Goal: Information Seeking & Learning: Learn about a topic

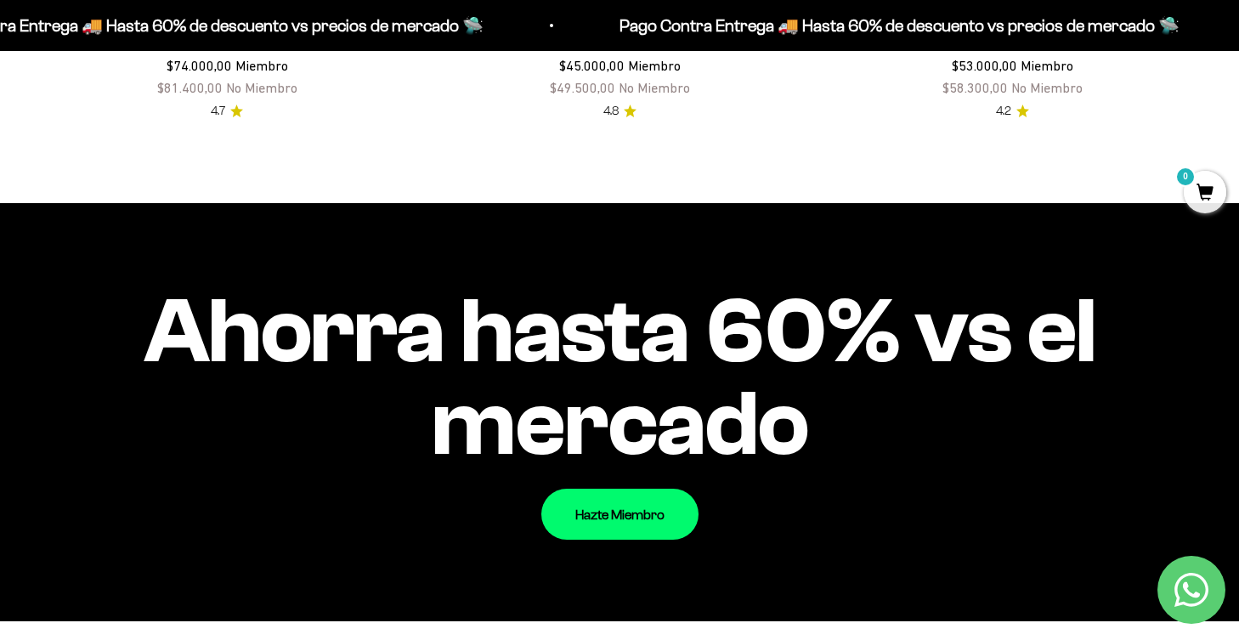
scroll to position [1214, 0]
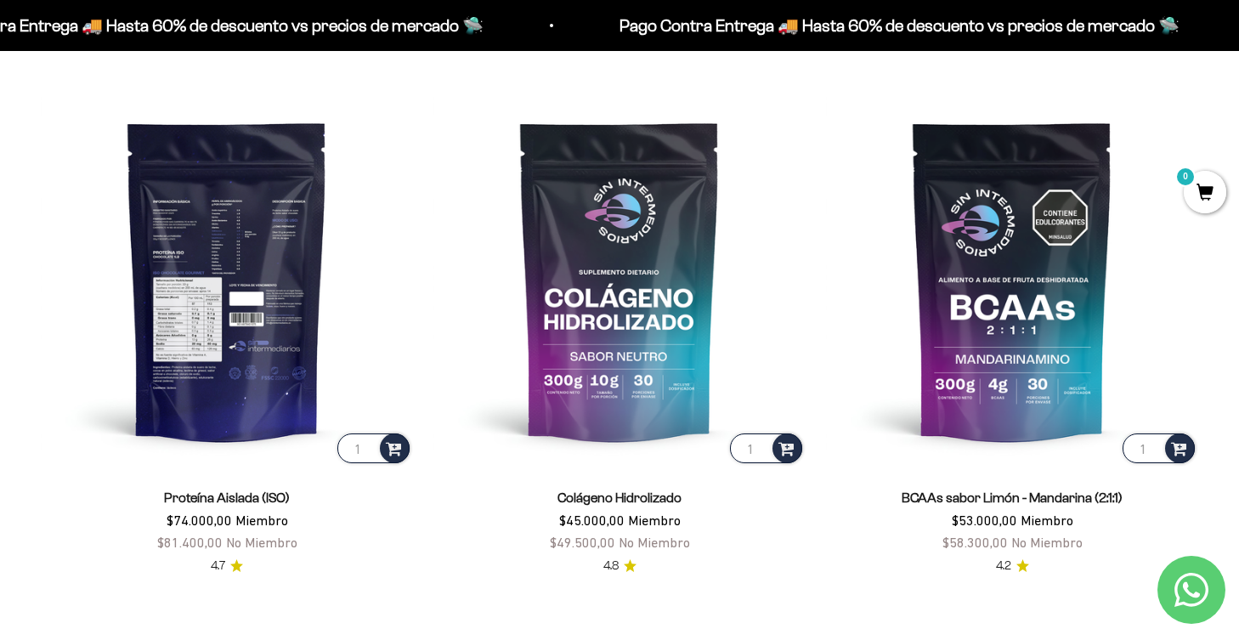
click at [255, 367] on img at bounding box center [227, 280] width 372 height 372
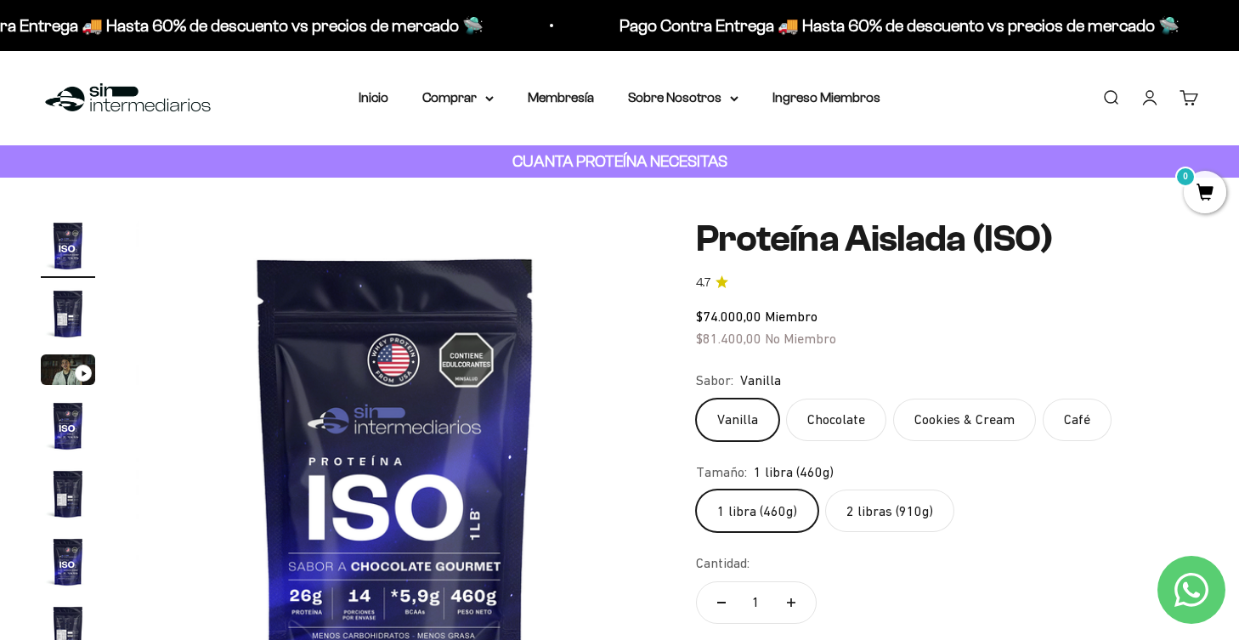
click at [839, 498] on label "2 libras (910g)" at bounding box center [889, 510] width 129 height 42
click at [696, 489] on input "2 libras (910g)" at bounding box center [695, 489] width 1 height 1
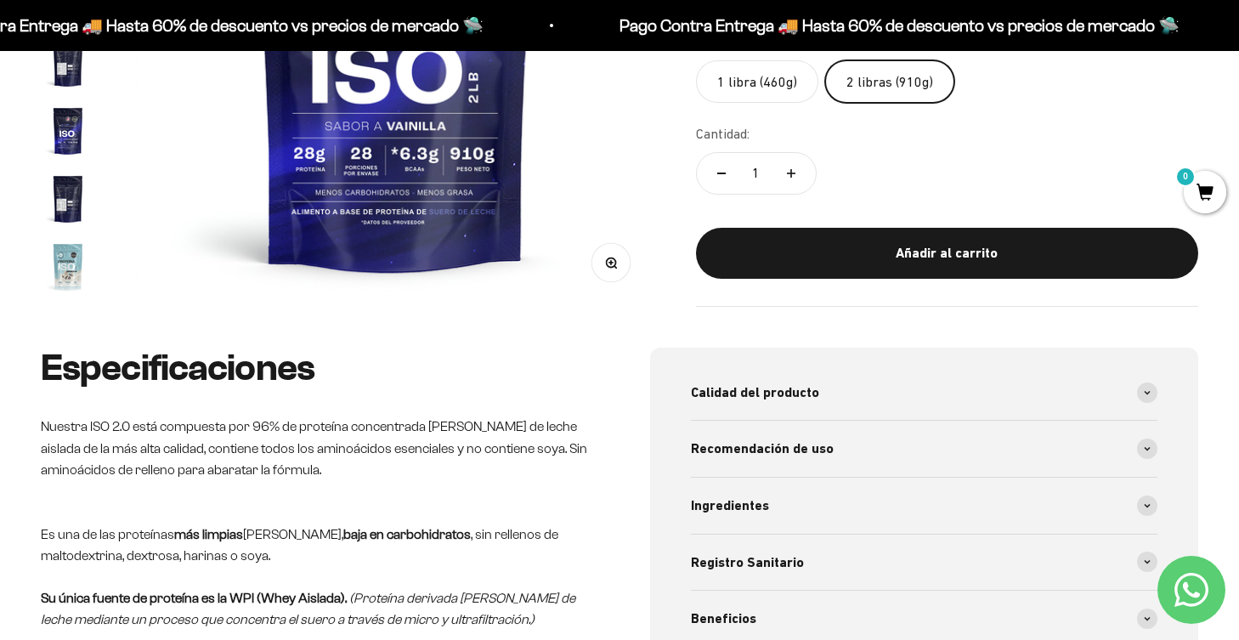
scroll to position [568, 0]
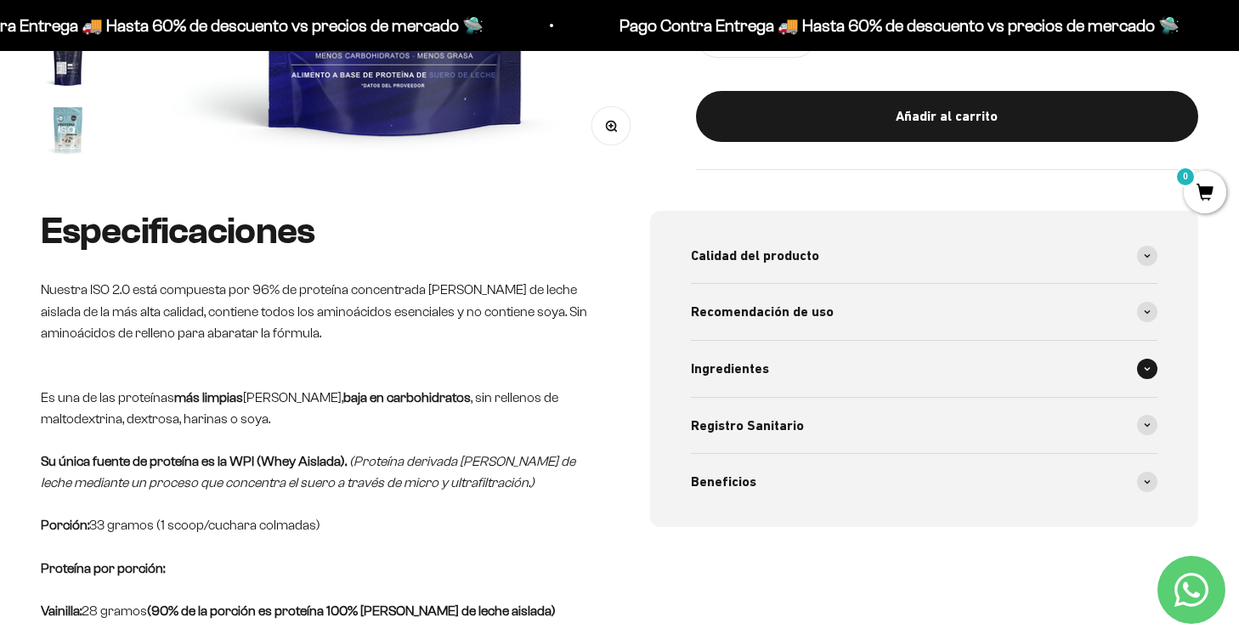
click at [1146, 366] on icon at bounding box center [1147, 368] width 7 height 5
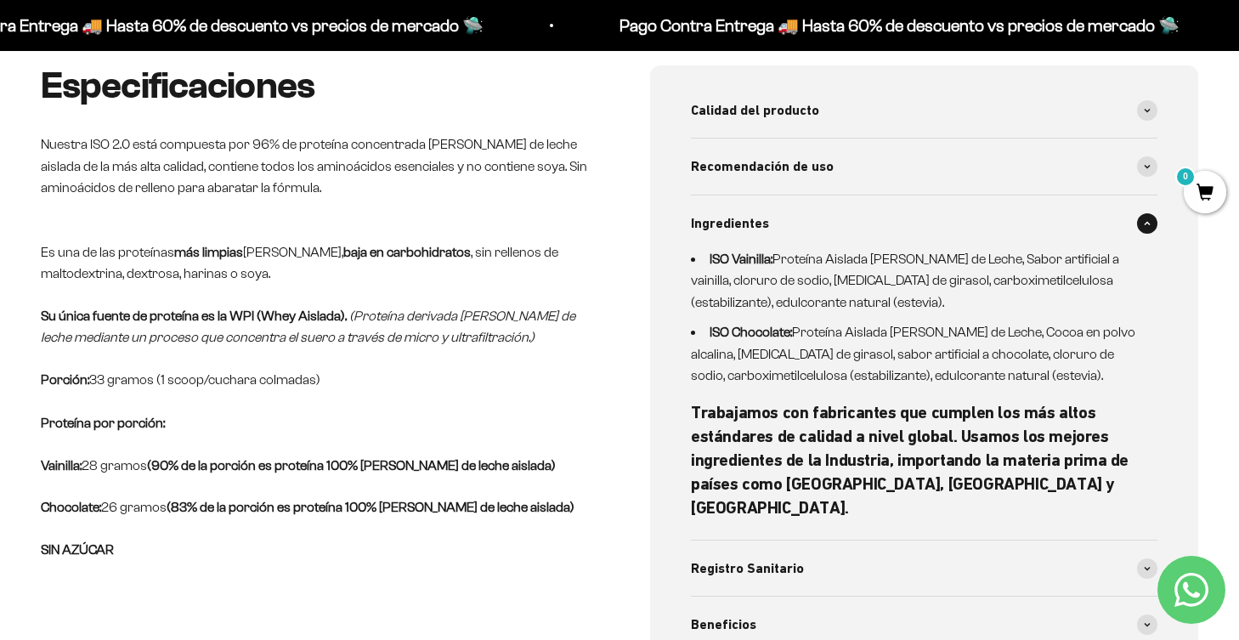
scroll to position [0, 0]
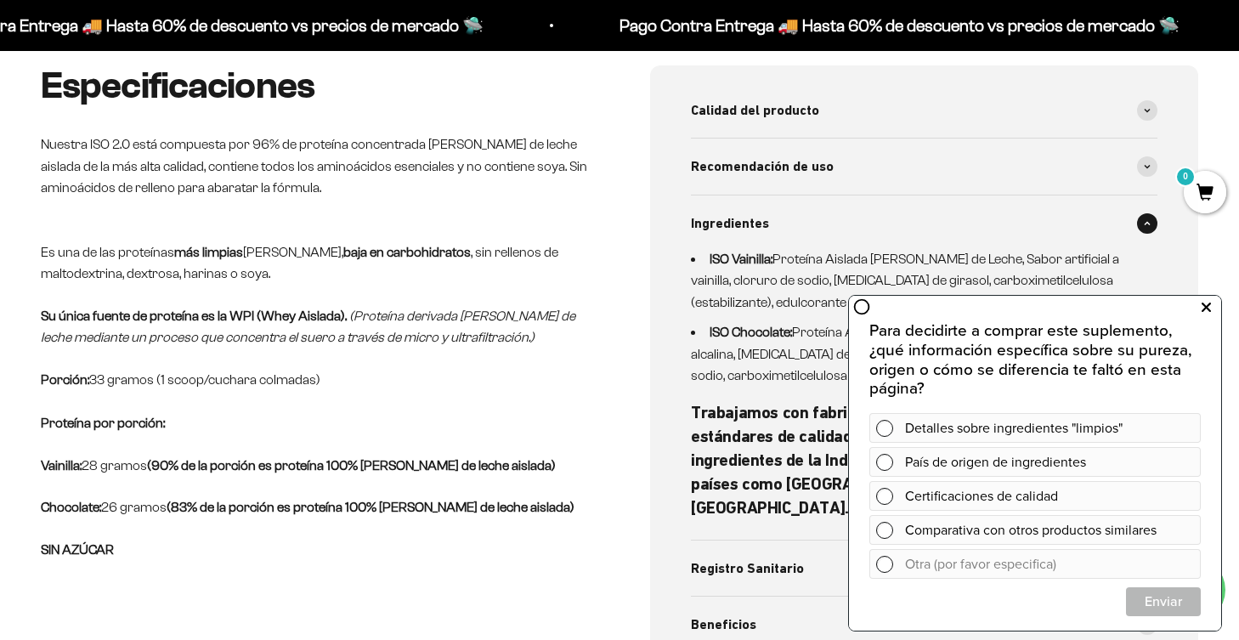
click at [1206, 310] on icon at bounding box center [1205, 308] width 9 height 22
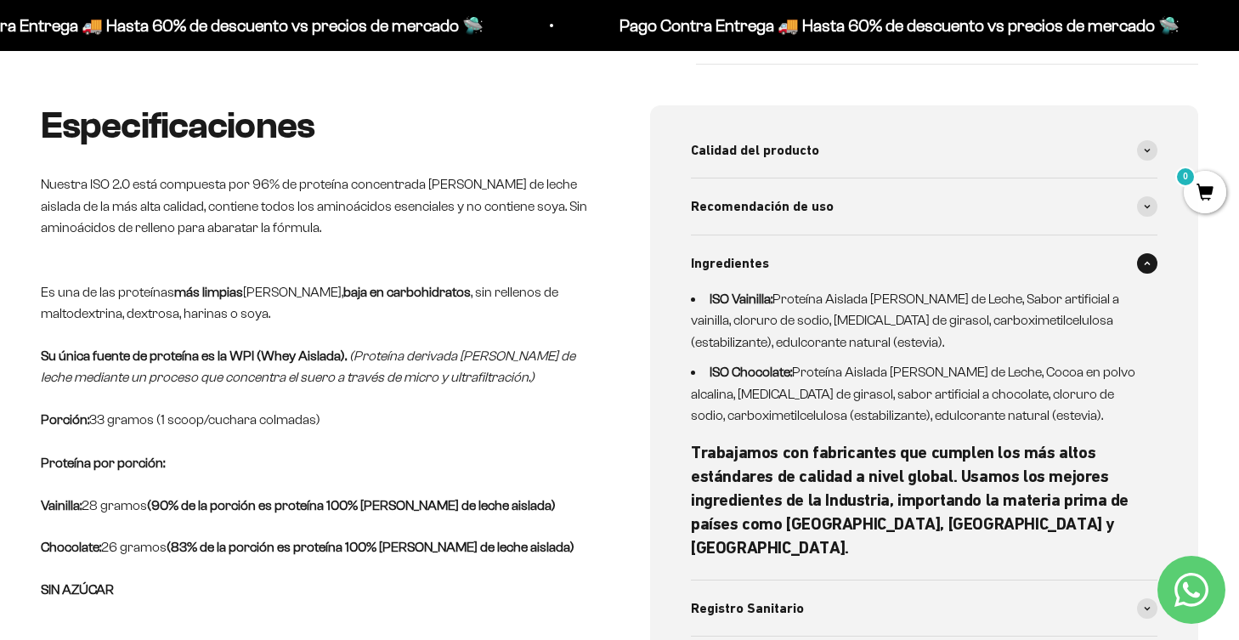
scroll to position [670, 0]
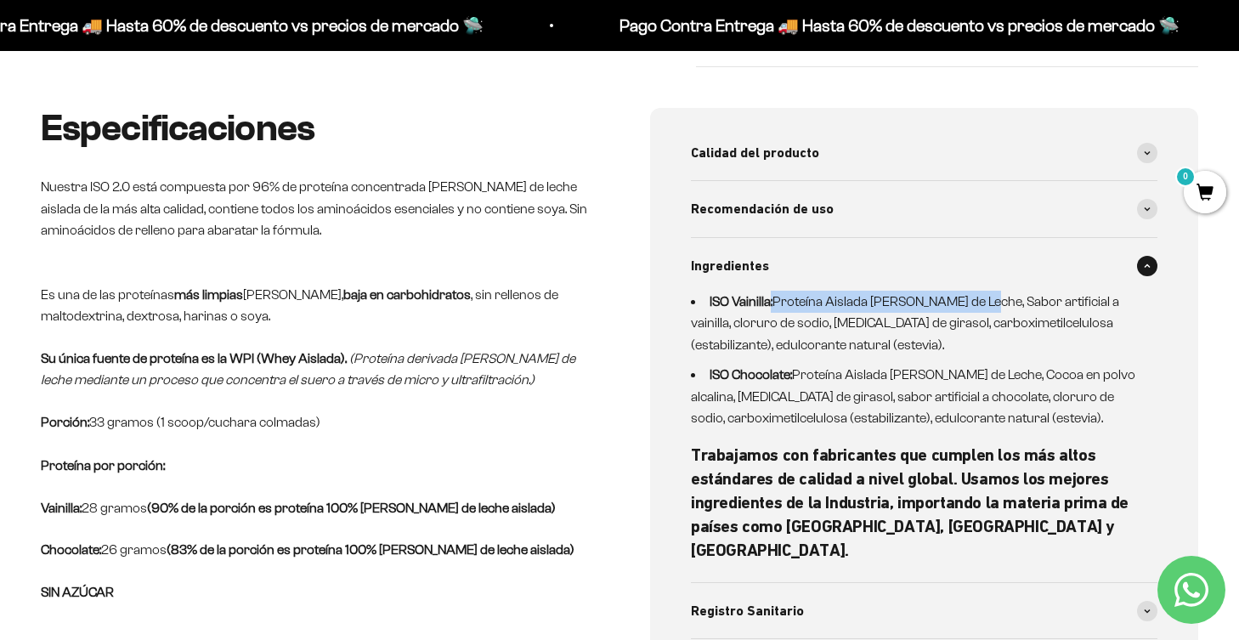
drag, startPoint x: 978, startPoint y: 298, endPoint x: 768, endPoint y: 292, distance: 209.9
click at [768, 292] on li "ISO Vainilla: Proteína Aislada [PERSON_NAME] de Leche, Sabor artificial a vaini…" at bounding box center [914, 323] width 446 height 65
click at [1004, 311] on li "ISO Vainilla: Proteína Aislada [PERSON_NAME] de Leche, Sabor artificial a vaini…" at bounding box center [914, 323] width 446 height 65
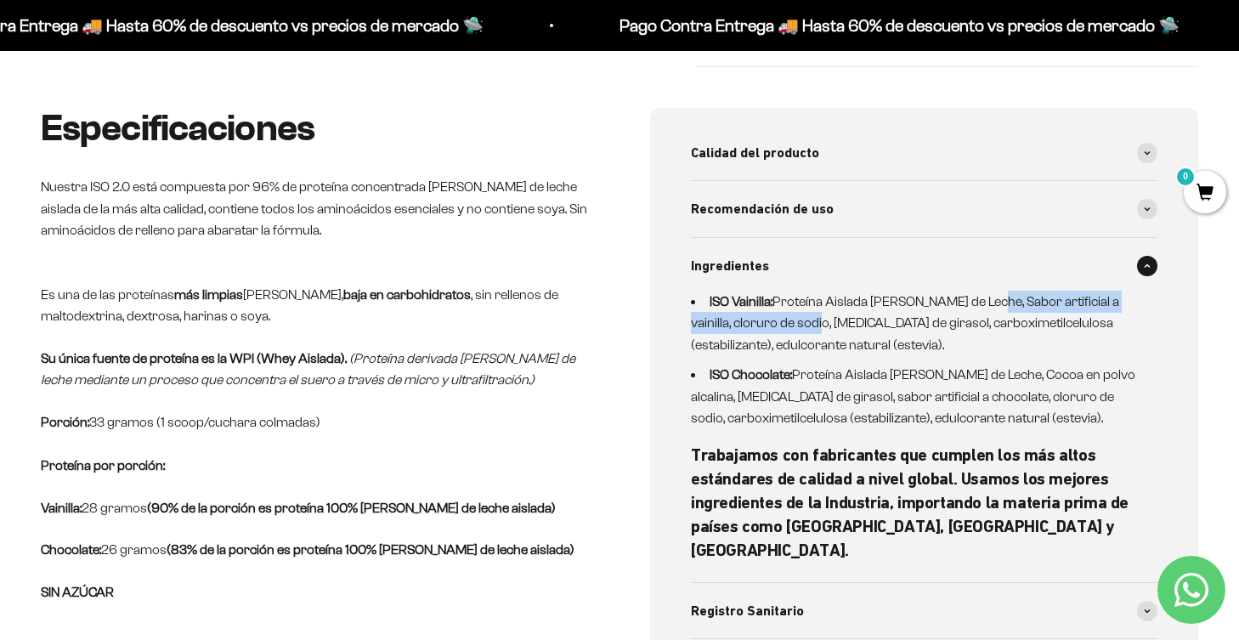
drag, startPoint x: 980, startPoint y: 295, endPoint x: 791, endPoint y: 315, distance: 190.6
click at [791, 315] on li "ISO Vainilla: Proteína Aislada [PERSON_NAME] de Leche, Sabor artificial a vaini…" at bounding box center [914, 323] width 446 height 65
click at [914, 343] on li "ISO Vainilla: Proteína Aislada [PERSON_NAME] de Leche, Sabor artificial a vaini…" at bounding box center [914, 323] width 446 height 65
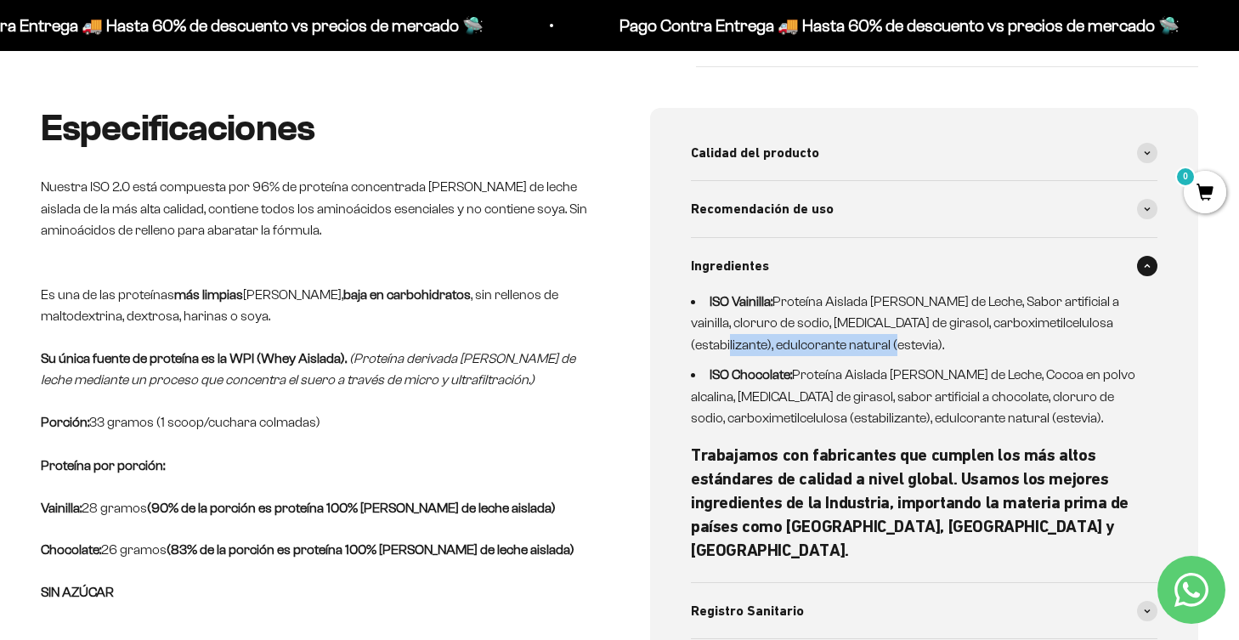
drag, startPoint x: 871, startPoint y: 343, endPoint x: 679, endPoint y: 340, distance: 192.0
click at [679, 340] on div "Calidad del producto Proteínas de alta calidad, sin ingredientes ni sobrecostos…" at bounding box center [924, 410] width 548 height 604
click at [900, 349] on li "ISO Vainilla: Proteína Aislada [PERSON_NAME] de Leche, Sabor artificial a vaini…" at bounding box center [914, 323] width 446 height 65
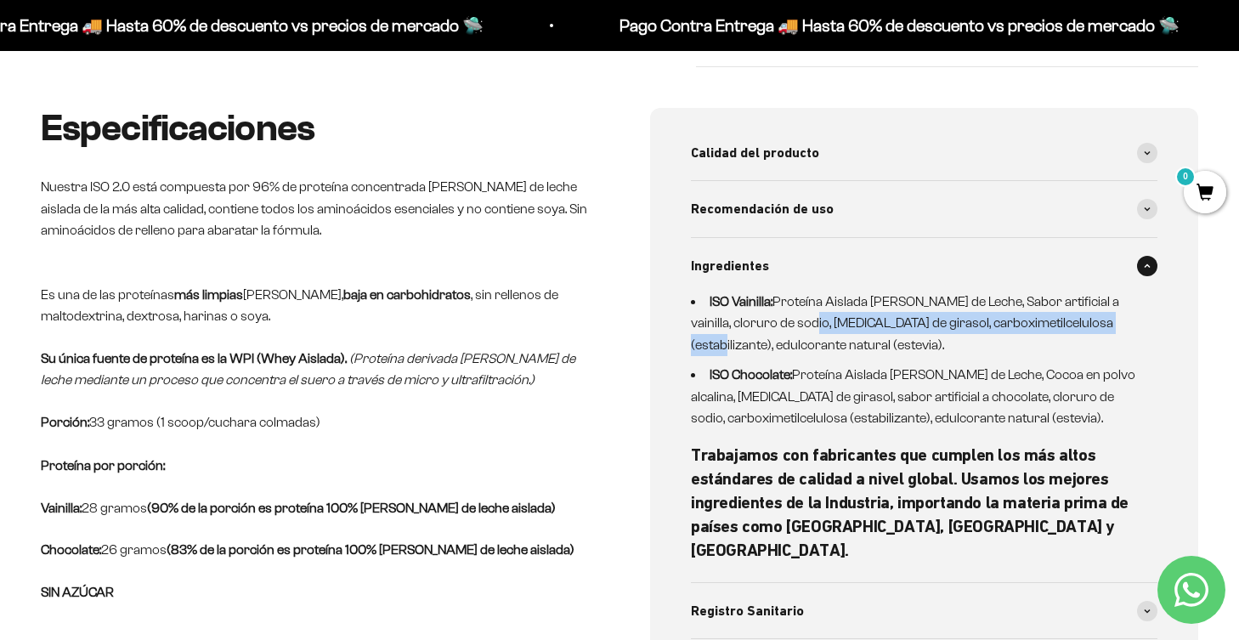
drag, startPoint x: 1115, startPoint y: 319, endPoint x: 789, endPoint y: 324, distance: 325.5
click at [789, 324] on li "ISO Vainilla: Proteína Aislada [PERSON_NAME] de Leche, Sabor artificial a vaini…" at bounding box center [914, 323] width 446 height 65
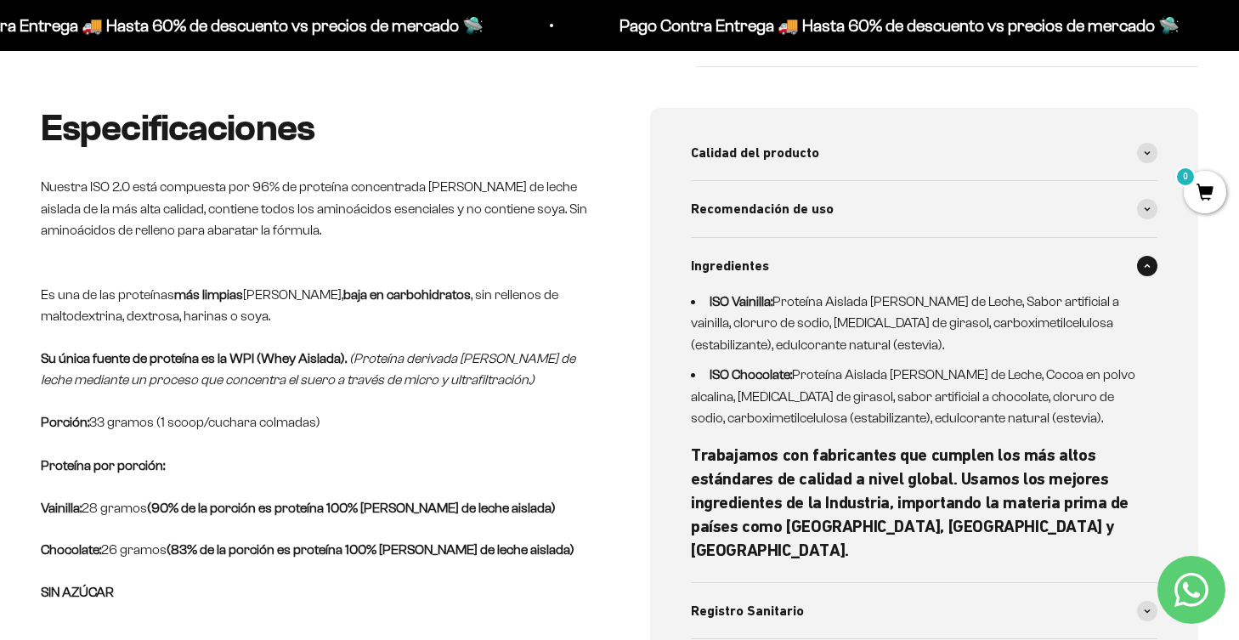
click at [864, 299] on li "ISO Vainilla: Proteína Aislada [PERSON_NAME] de Leche, Sabor artificial a vaini…" at bounding box center [914, 323] width 446 height 65
drag, startPoint x: 980, startPoint y: 301, endPoint x: 803, endPoint y: 300, distance: 177.6
click at [803, 300] on li "ISO Vainilla: Proteína Aislada [PERSON_NAME] de Leche, Sabor artificial a vaini…" at bounding box center [914, 323] width 446 height 65
click at [1052, 279] on div "Ingredientes" at bounding box center [924, 266] width 466 height 56
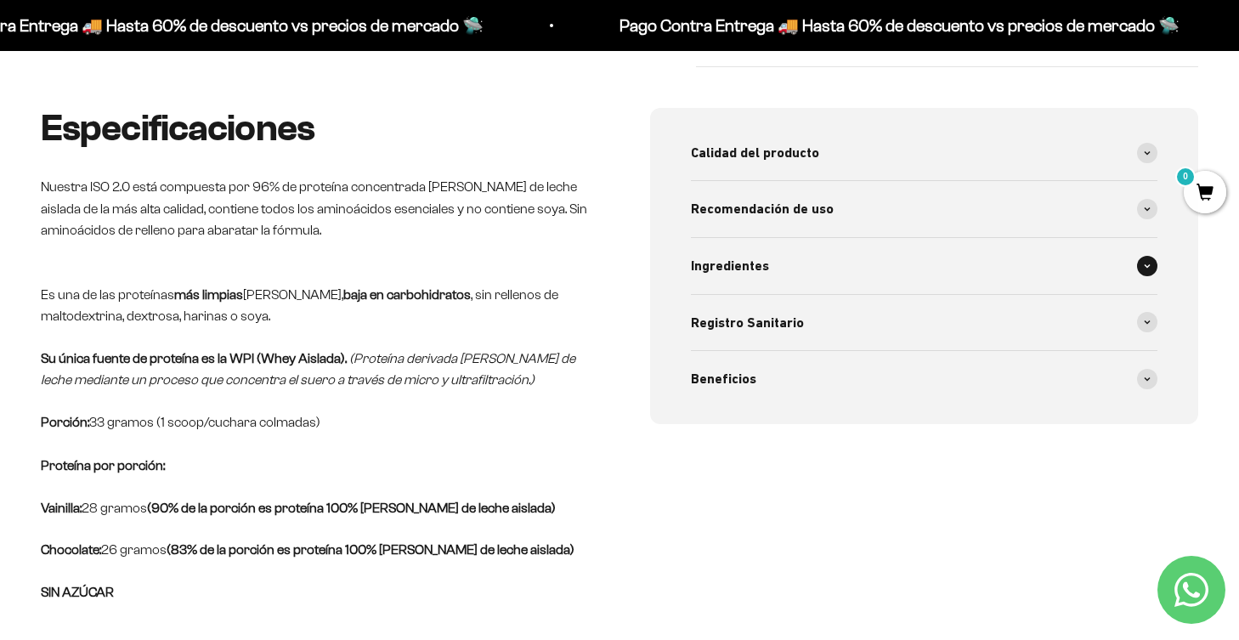
click at [1150, 267] on span at bounding box center [1147, 266] width 20 height 20
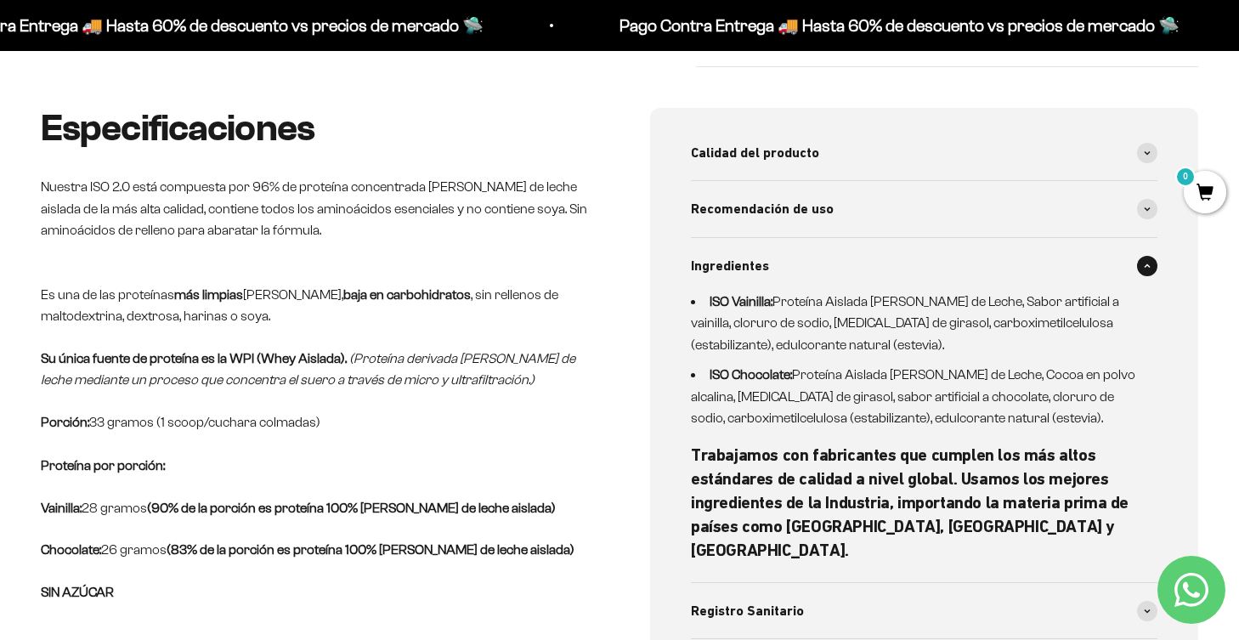
click at [1105, 325] on li "ISO Vainilla: Proteína Aislada [PERSON_NAME] de Leche, Sabor artificial a vaini…" at bounding box center [914, 323] width 446 height 65
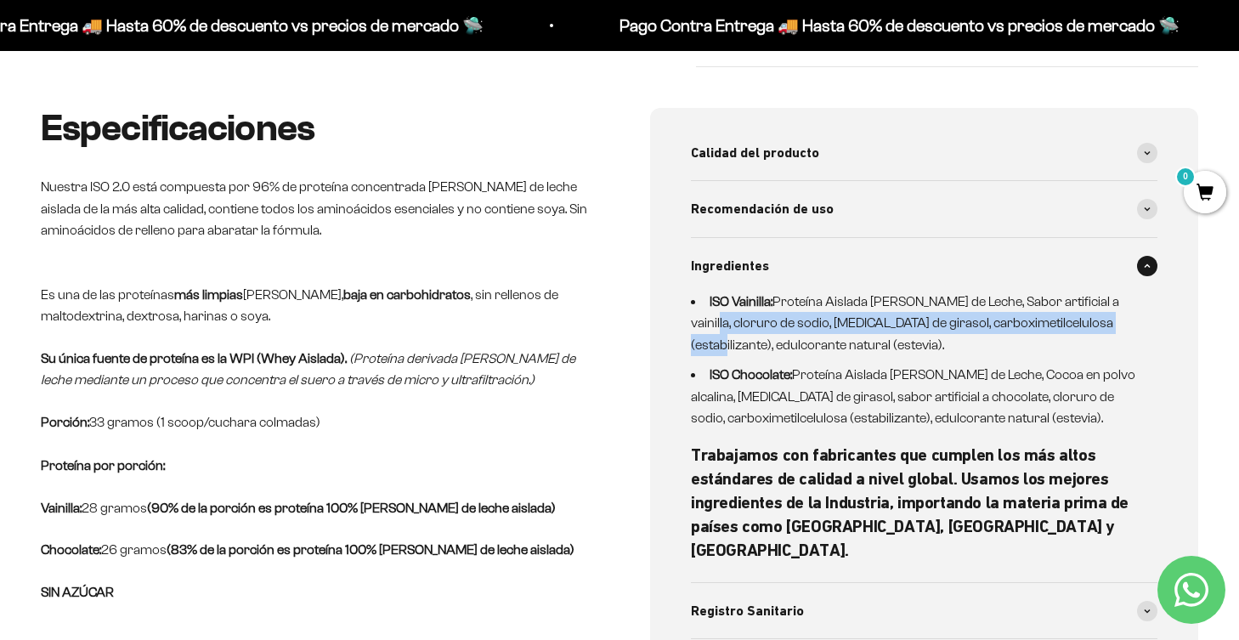
drag, startPoint x: 1095, startPoint y: 319, endPoint x: 689, endPoint y: 320, distance: 406.1
click at [689, 320] on div "Calidad del producto Proteínas de alta calidad, sin ingredientes ni sobrecostos…" at bounding box center [924, 410] width 548 height 604
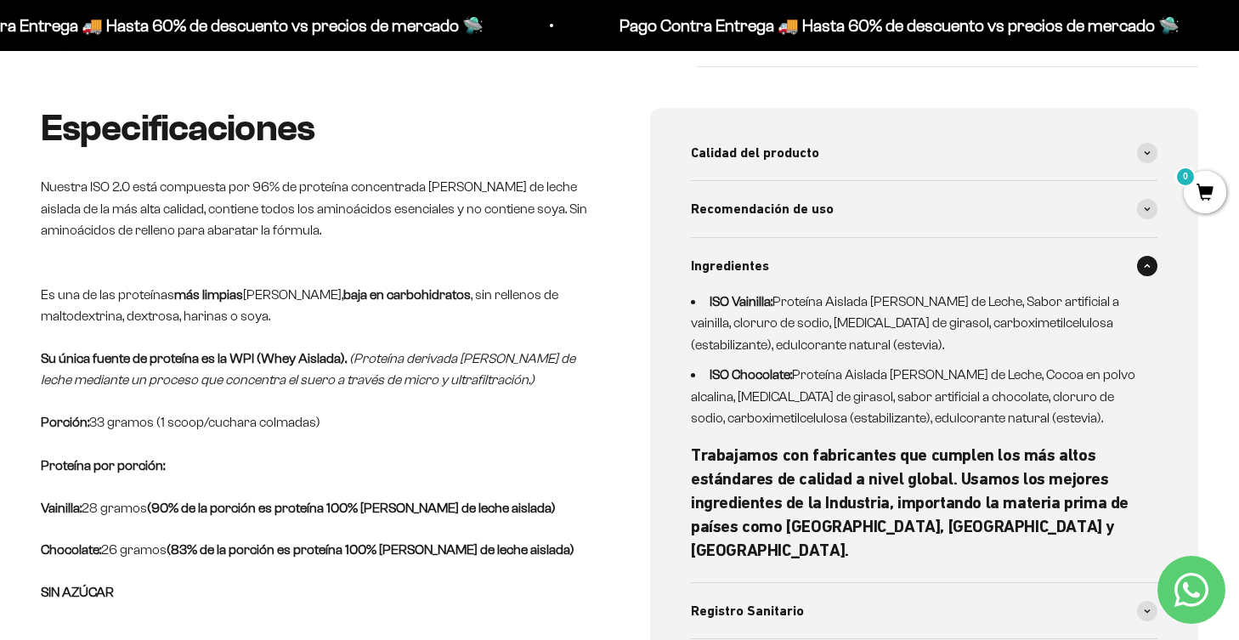
click at [912, 291] on li "ISO Vainilla: Proteína Aislada [PERSON_NAME] de Leche, Sabor artificial a vaini…" at bounding box center [914, 323] width 446 height 65
drag, startPoint x: 980, startPoint y: 300, endPoint x: 771, endPoint y: 299, distance: 208.2
click at [771, 299] on li "ISO Vainilla: Proteína Aislada [PERSON_NAME] de Leche, Sabor artificial a vaini…" at bounding box center [914, 323] width 446 height 65
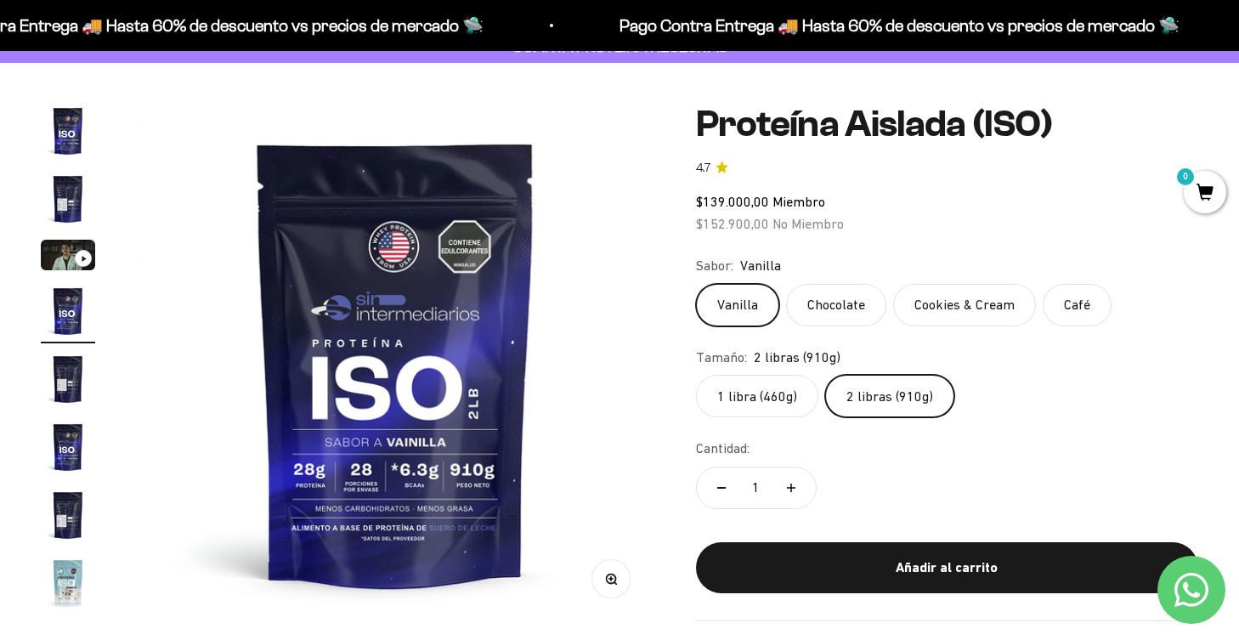
scroll to position [81, 0]
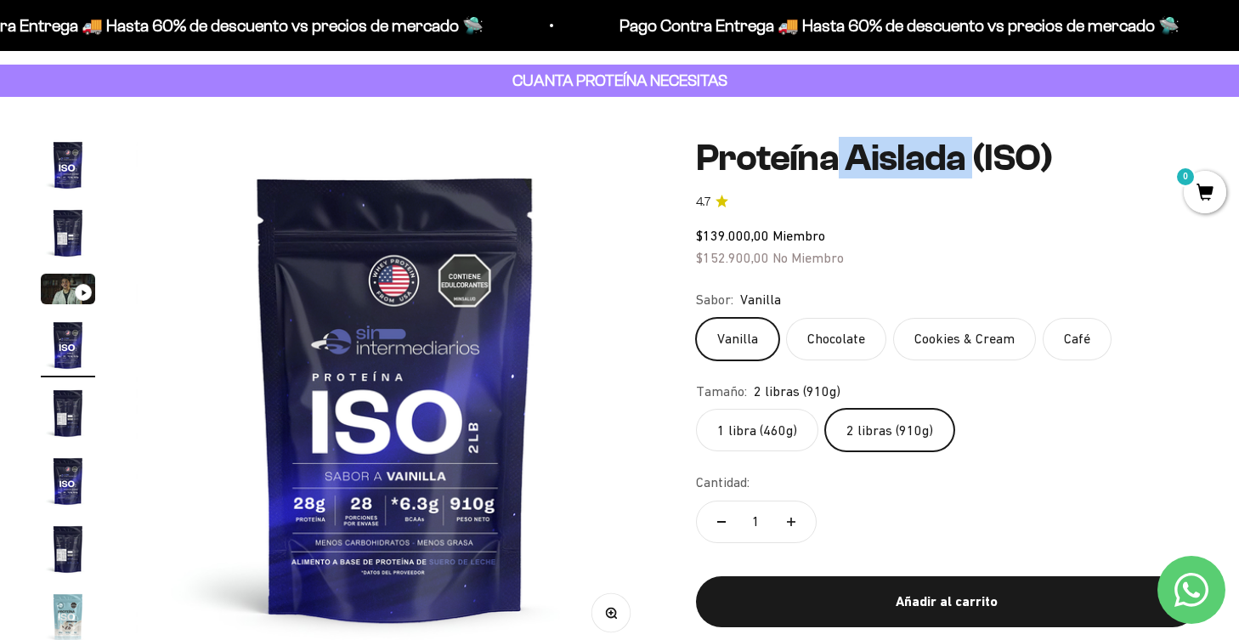
drag, startPoint x: 989, startPoint y: 159, endPoint x: 845, endPoint y: 155, distance: 143.6
click at [845, 155] on h1 "Proteína Aislada (ISO)" at bounding box center [947, 158] width 502 height 41
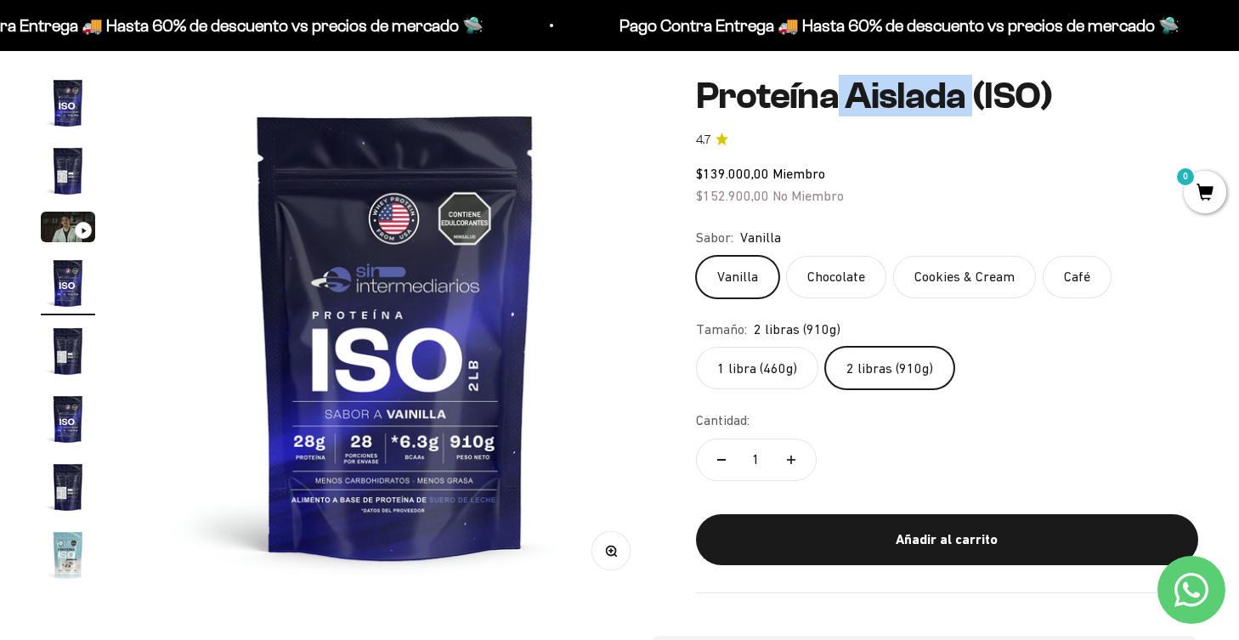
scroll to position [139, 0]
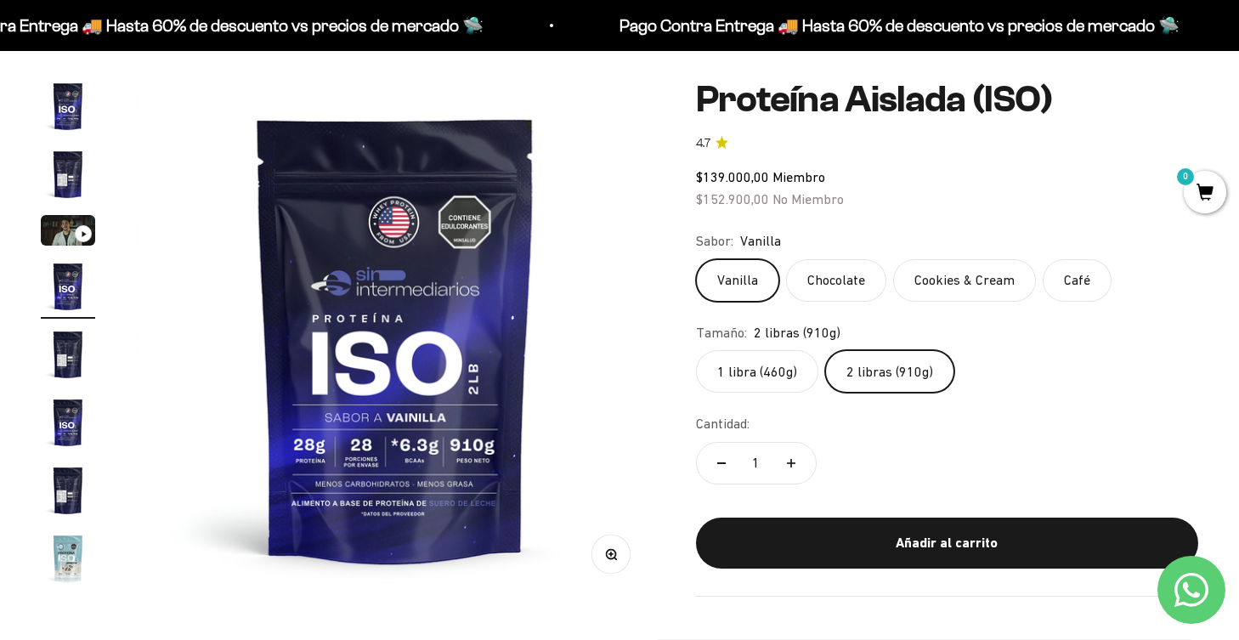
drag, startPoint x: 992, startPoint y: 42, endPoint x: 1044, endPoint y: 412, distance: 374.1
click at [1044, 413] on div "Cantidad: 1" at bounding box center [947, 451] width 502 height 76
